Goal: Task Accomplishment & Management: Manage account settings

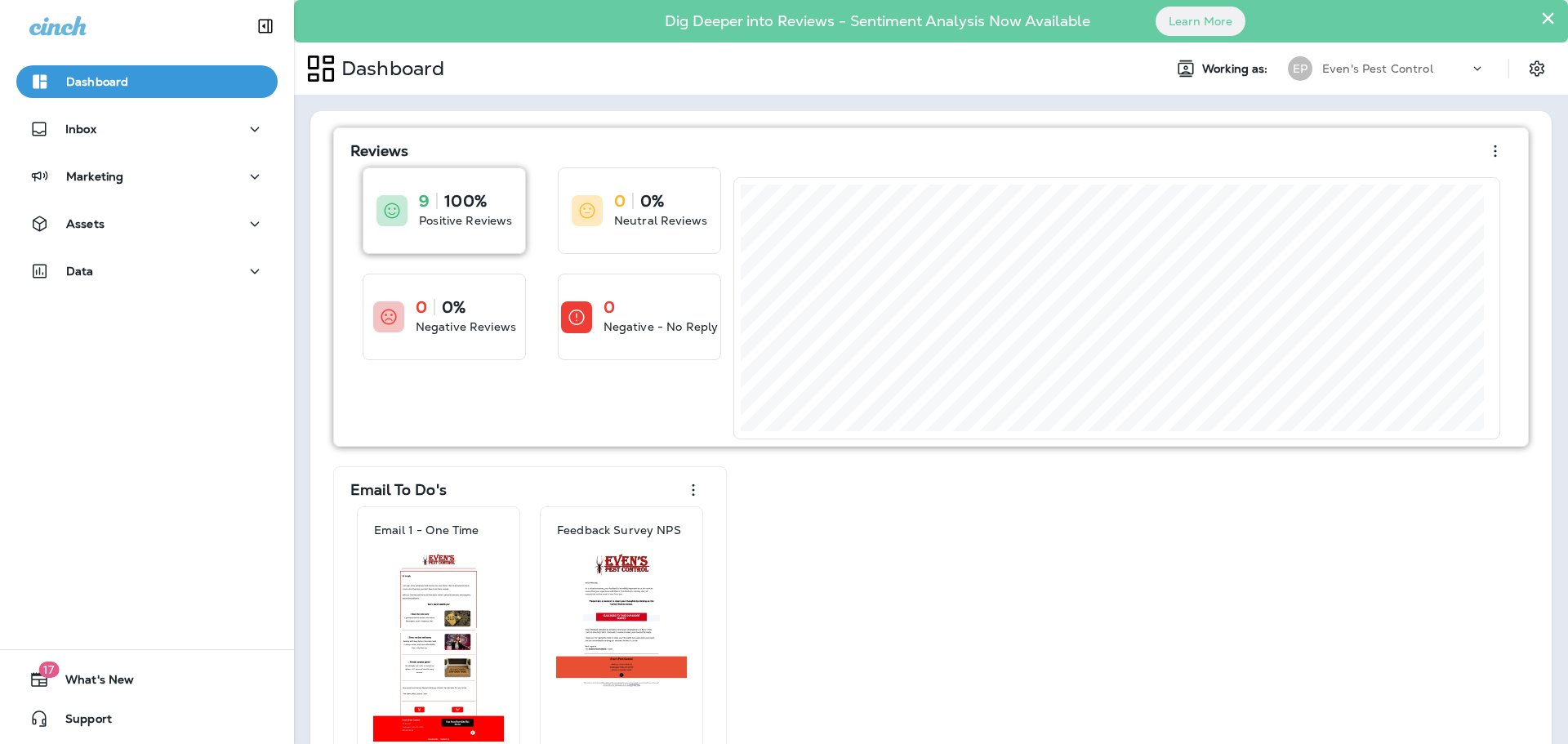
click at [448, 209] on p "100%" at bounding box center [465, 200] width 42 height 17
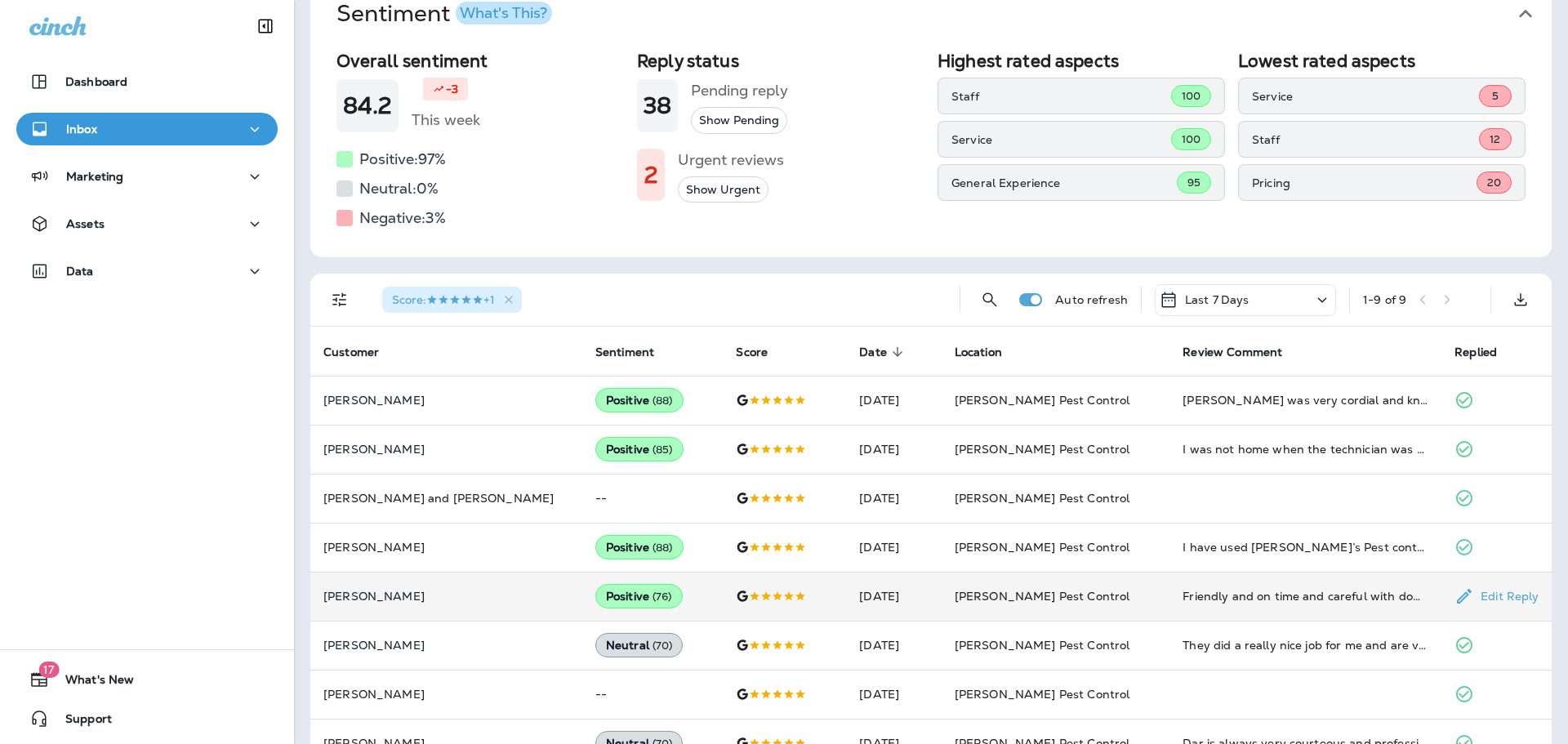
scroll to position [216, 0]
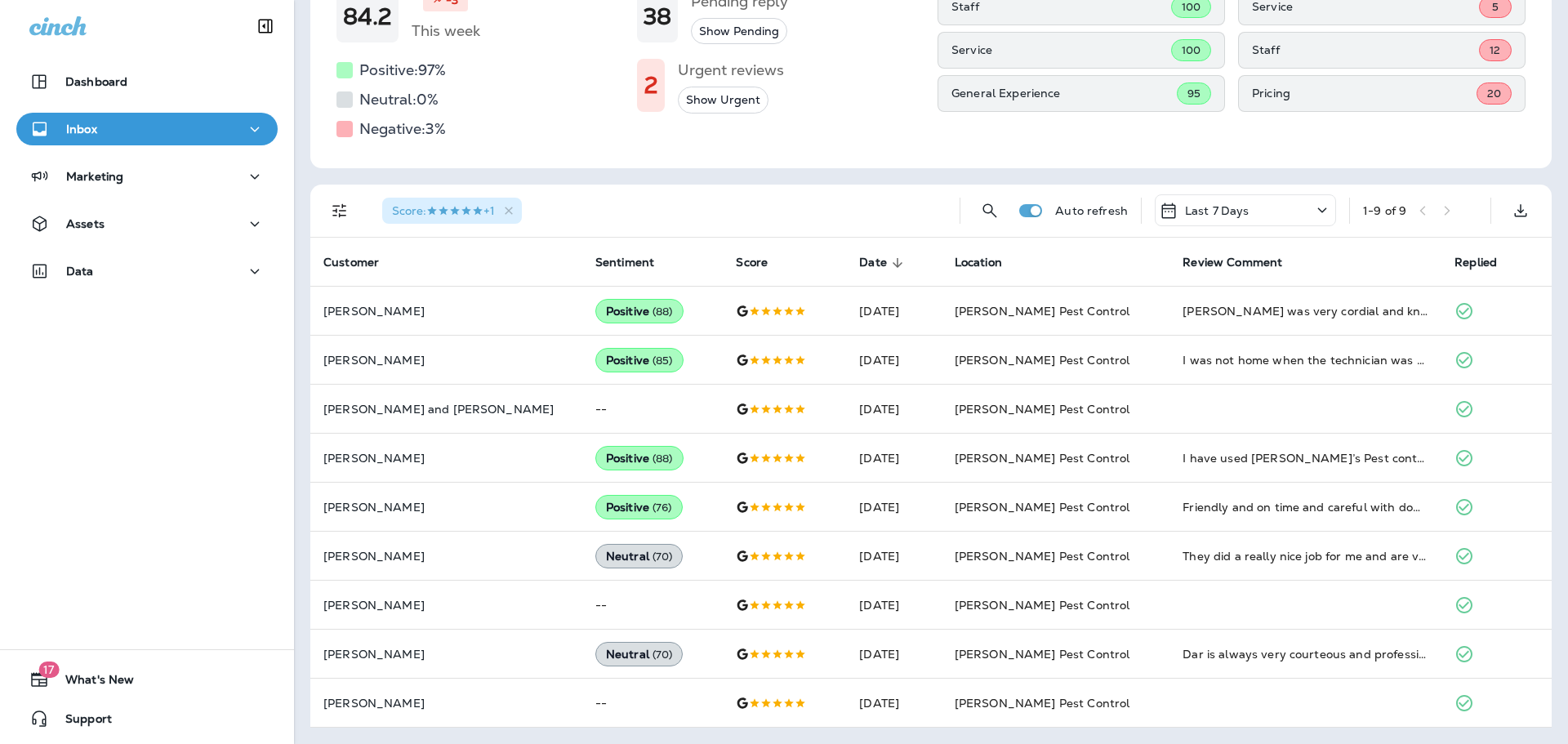
click at [1294, 208] on div "Last 7 Days" at bounding box center [1246, 210] width 182 height 32
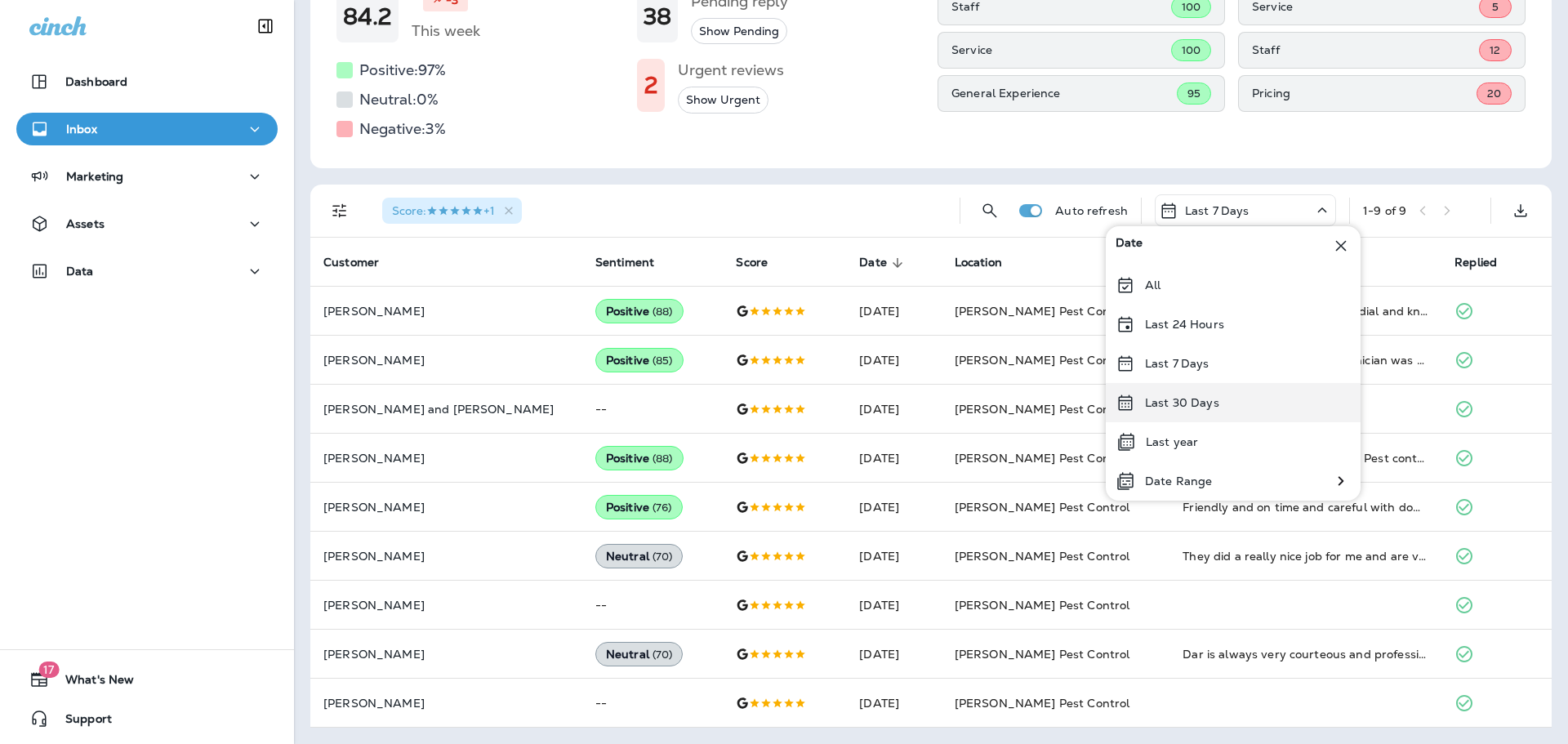
click at [1248, 404] on div "Last 30 Days" at bounding box center [1233, 402] width 255 height 39
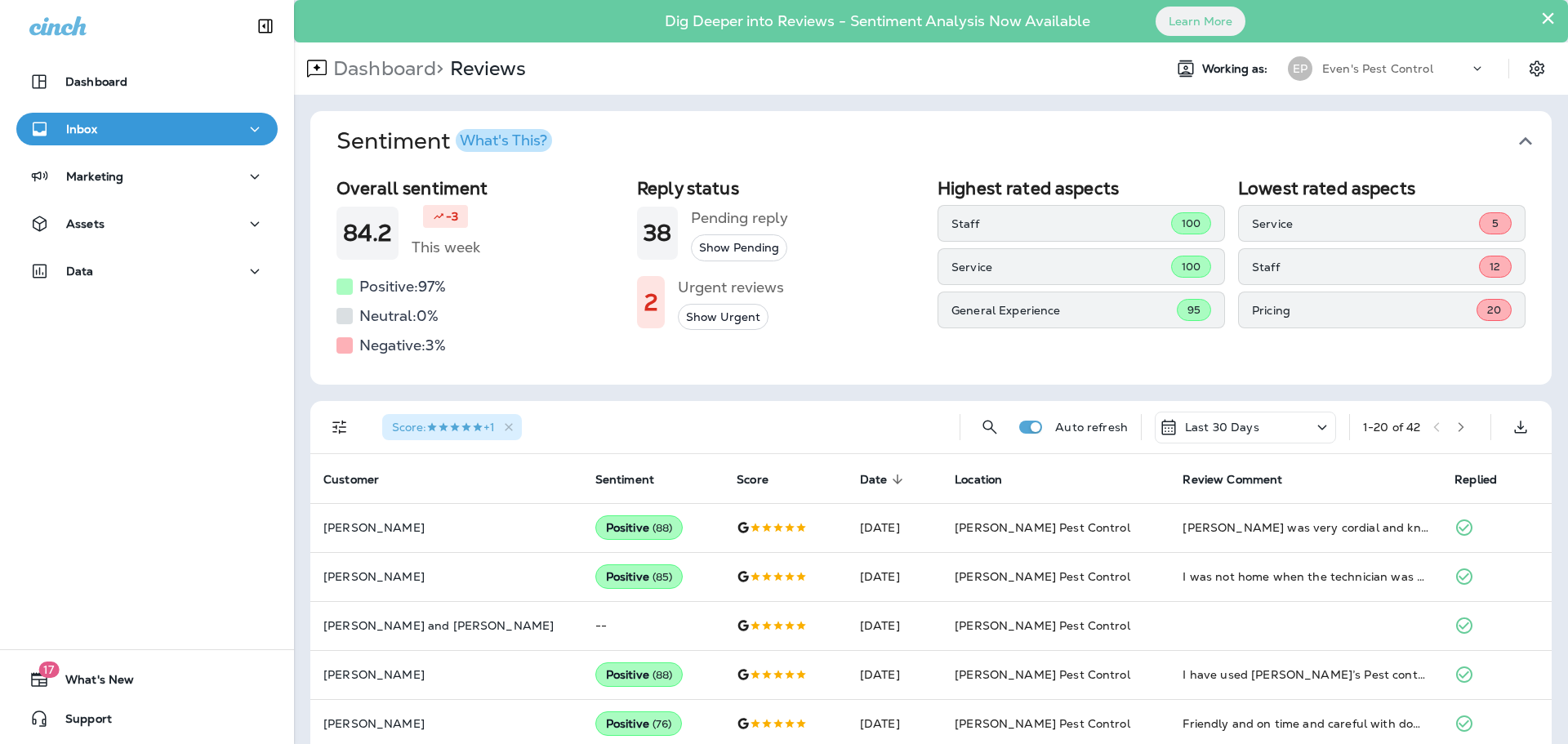
click at [103, 114] on button "Inbox" at bounding box center [148, 128] width 262 height 32
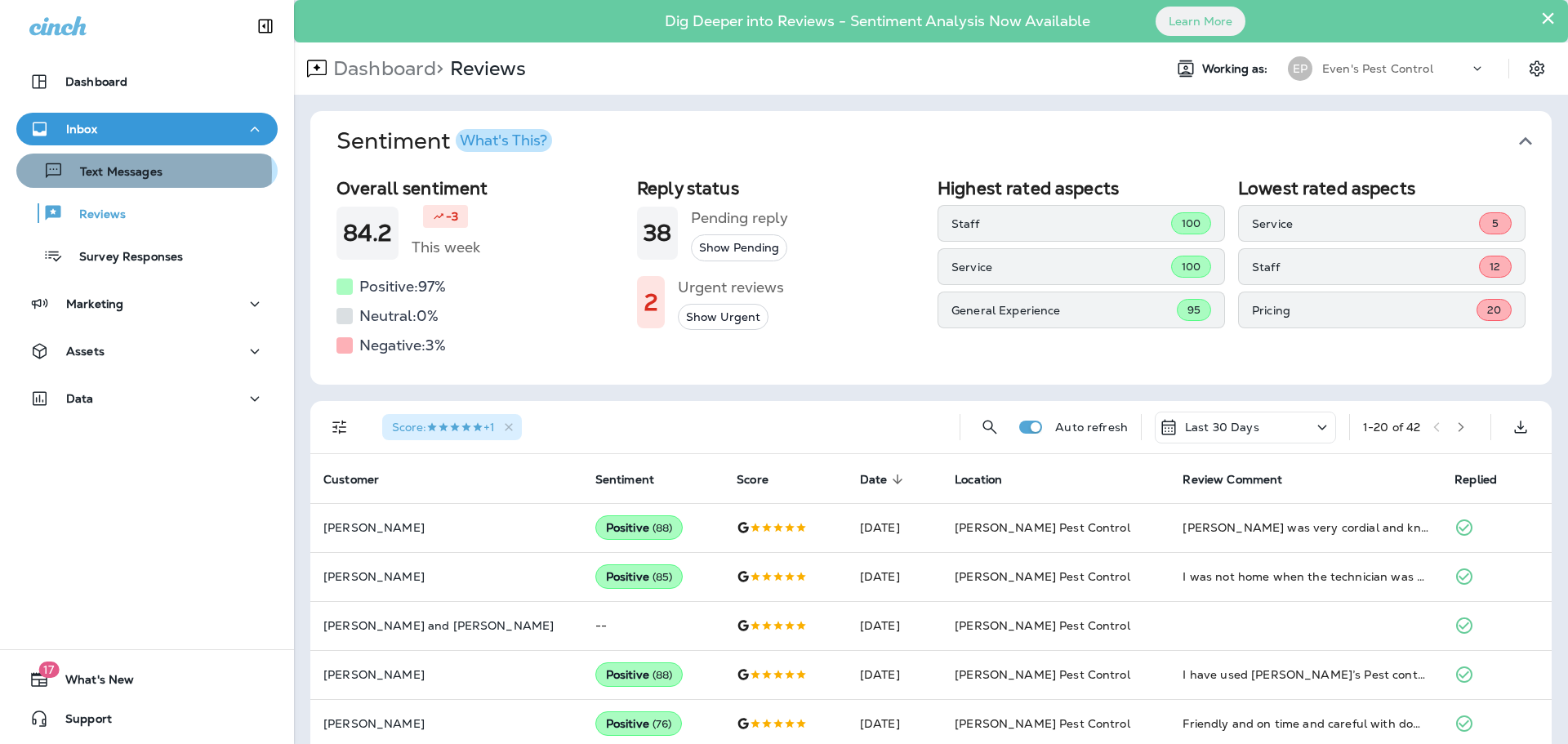
click at [117, 172] on p "Text Messages" at bounding box center [112, 173] width 99 height 16
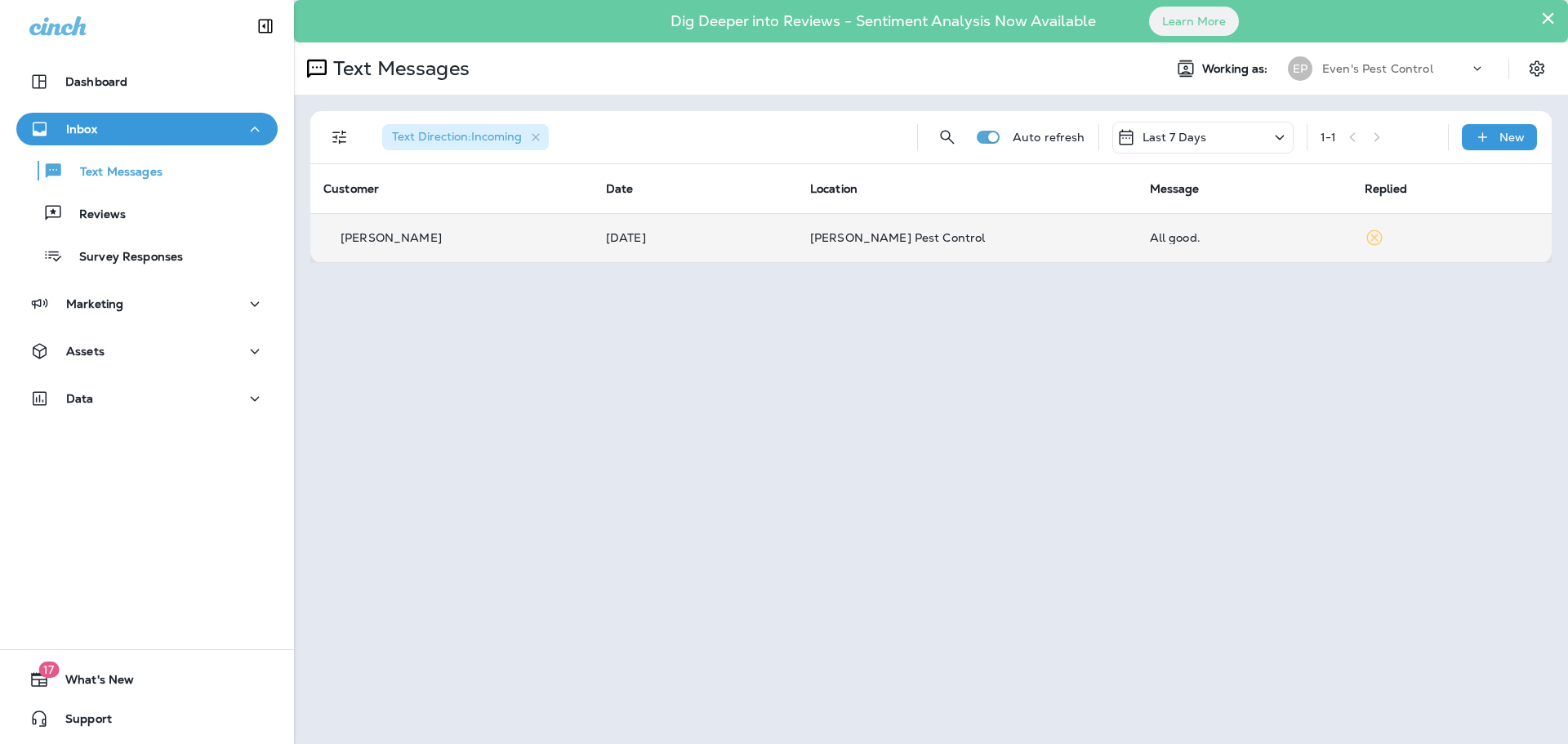
click at [1378, 239] on td at bounding box center [1452, 237] width 200 height 49
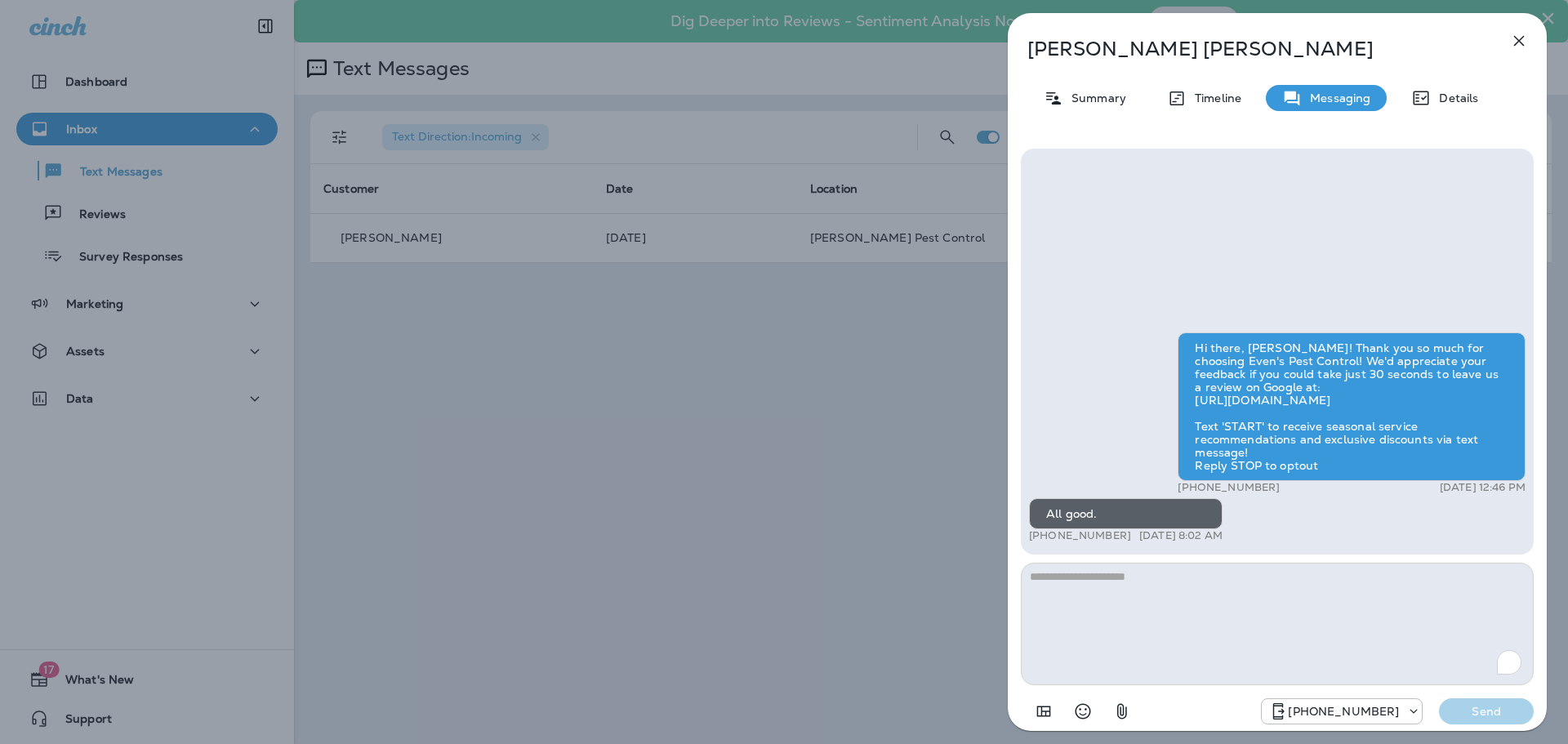
click at [1523, 44] on icon "button" at bounding box center [1519, 41] width 11 height 11
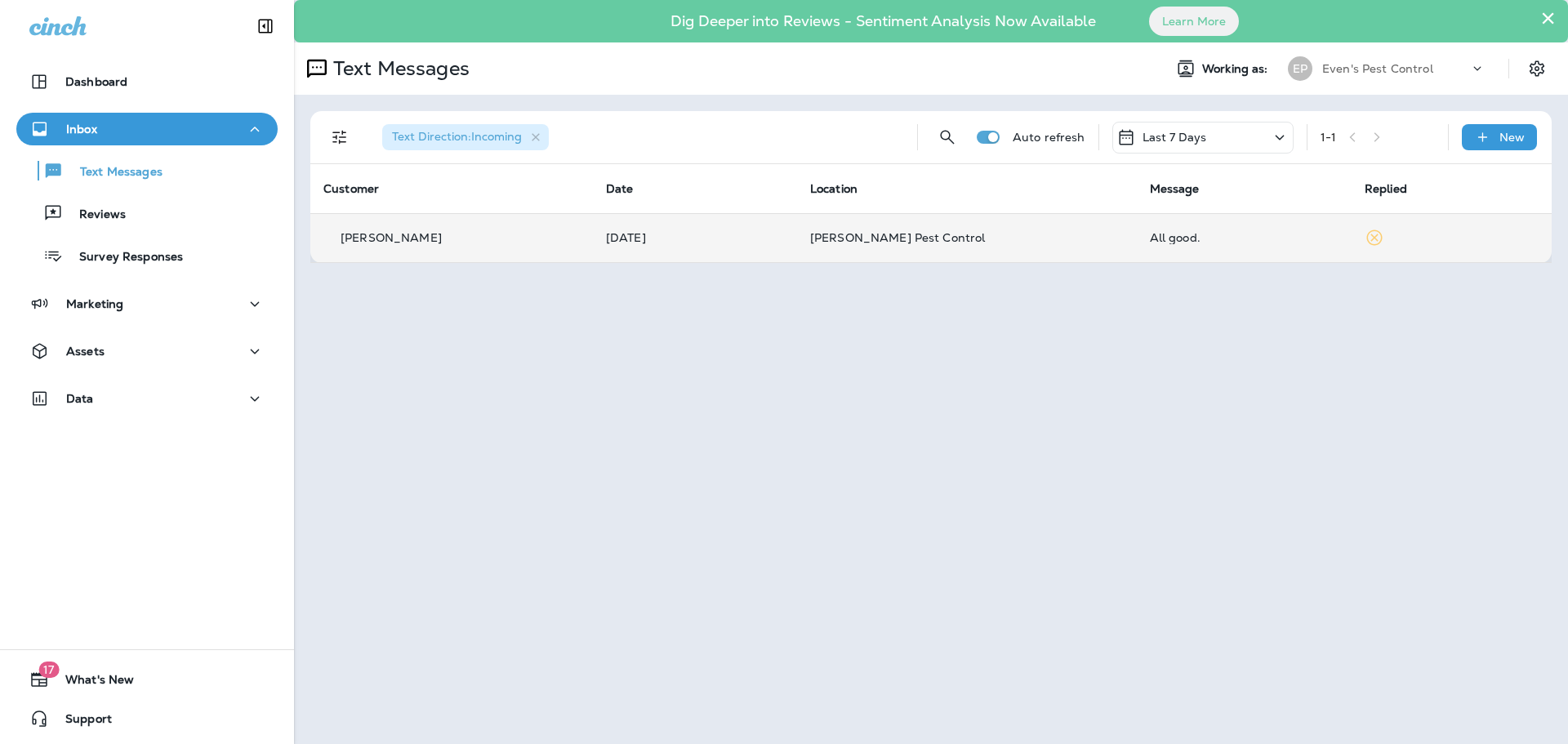
click at [379, 241] on p "[PERSON_NAME]" at bounding box center [392, 237] width 102 height 13
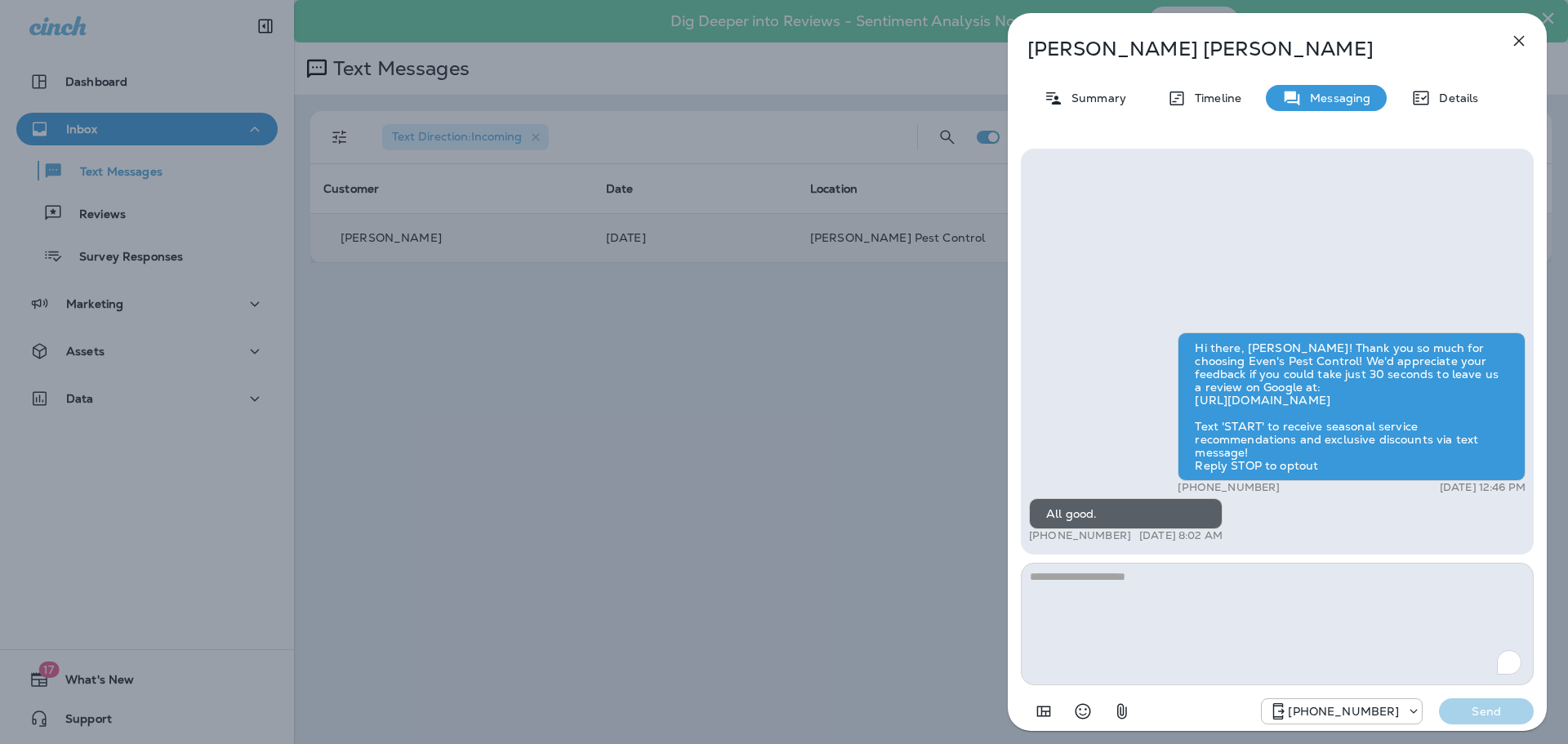
click at [1516, 44] on icon "button" at bounding box center [1519, 41] width 11 height 11
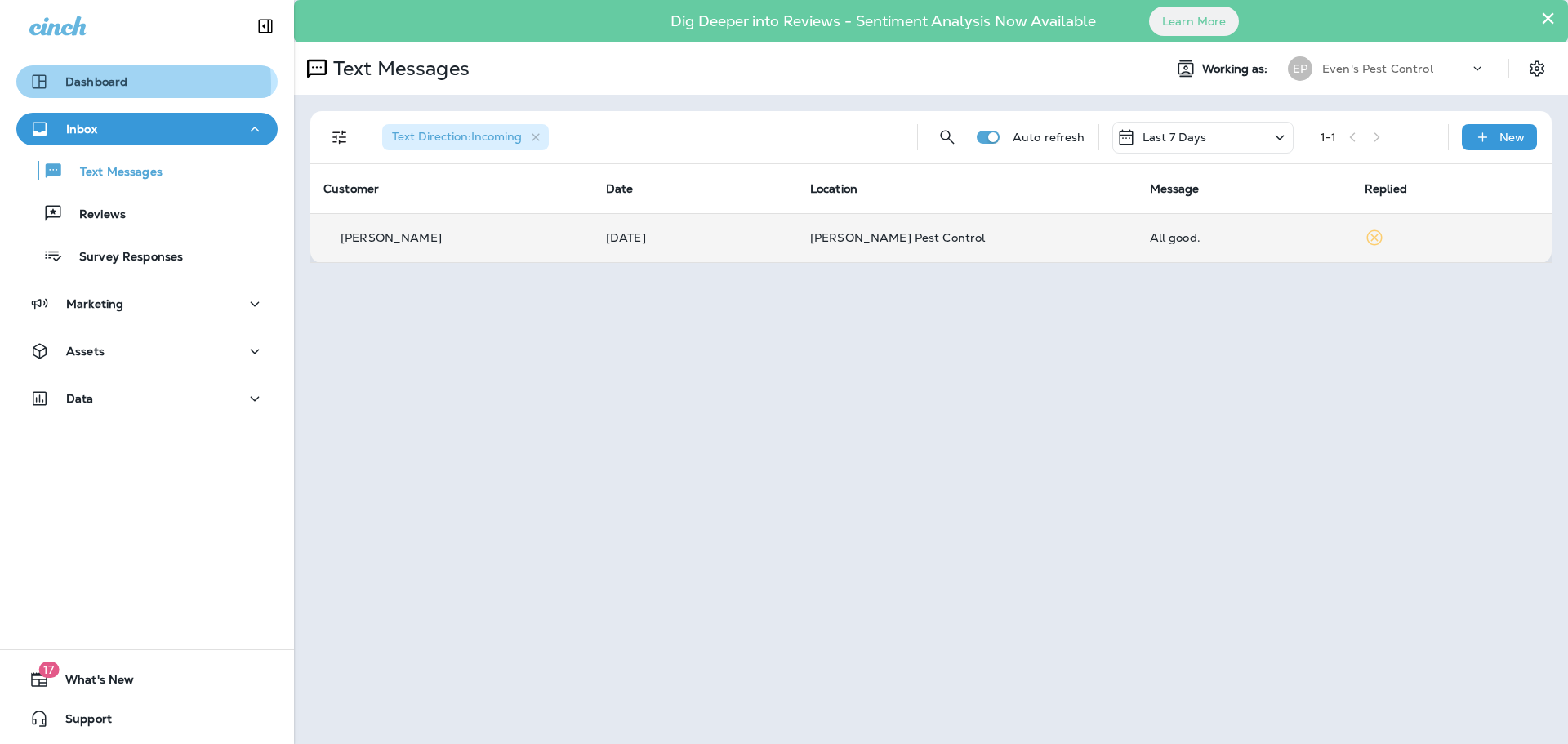
click at [104, 84] on p "Dashboard" at bounding box center [97, 81] width 63 height 13
